Goal: Find contact information: Find contact information

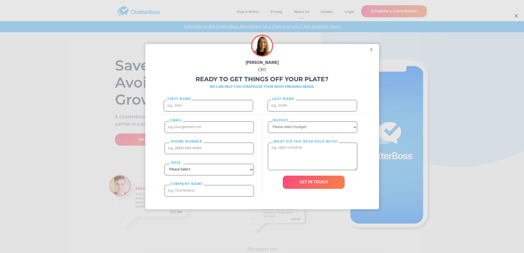
click at [376, 50] on div "x" at bounding box center [373, 48] width 12 height 8
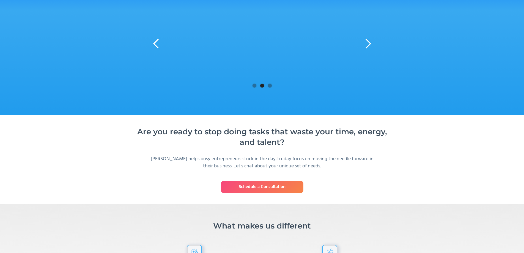
scroll to position [1834, 0]
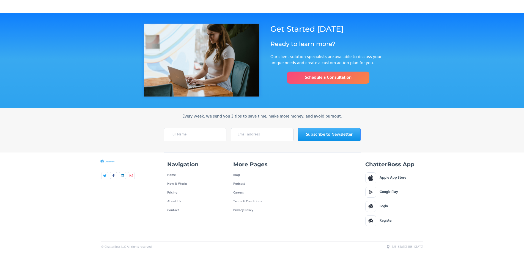
click at [113, 174] on img at bounding box center [113, 175] width 3 height 3
click at [102, 175] on link at bounding box center [104, 175] width 7 height 7
click at [130, 174] on img at bounding box center [131, 175] width 3 height 3
click at [173, 208] on link "Contact" at bounding box center [173, 210] width 12 height 9
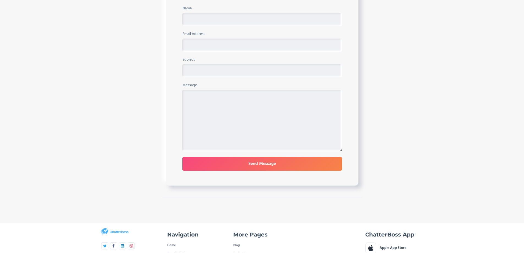
scroll to position [304, 0]
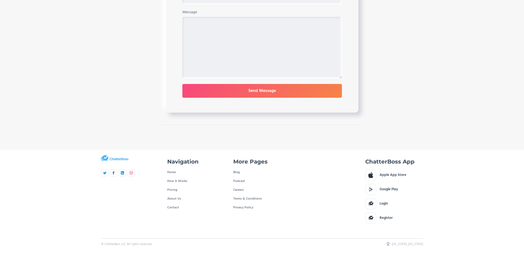
click at [85, 65] on div "Drop Us a Line Someone from our team will get back to you within 24 hours or th…" at bounding box center [262, -1] width 524 height 300
